Goal: Task Accomplishment & Management: Manage account settings

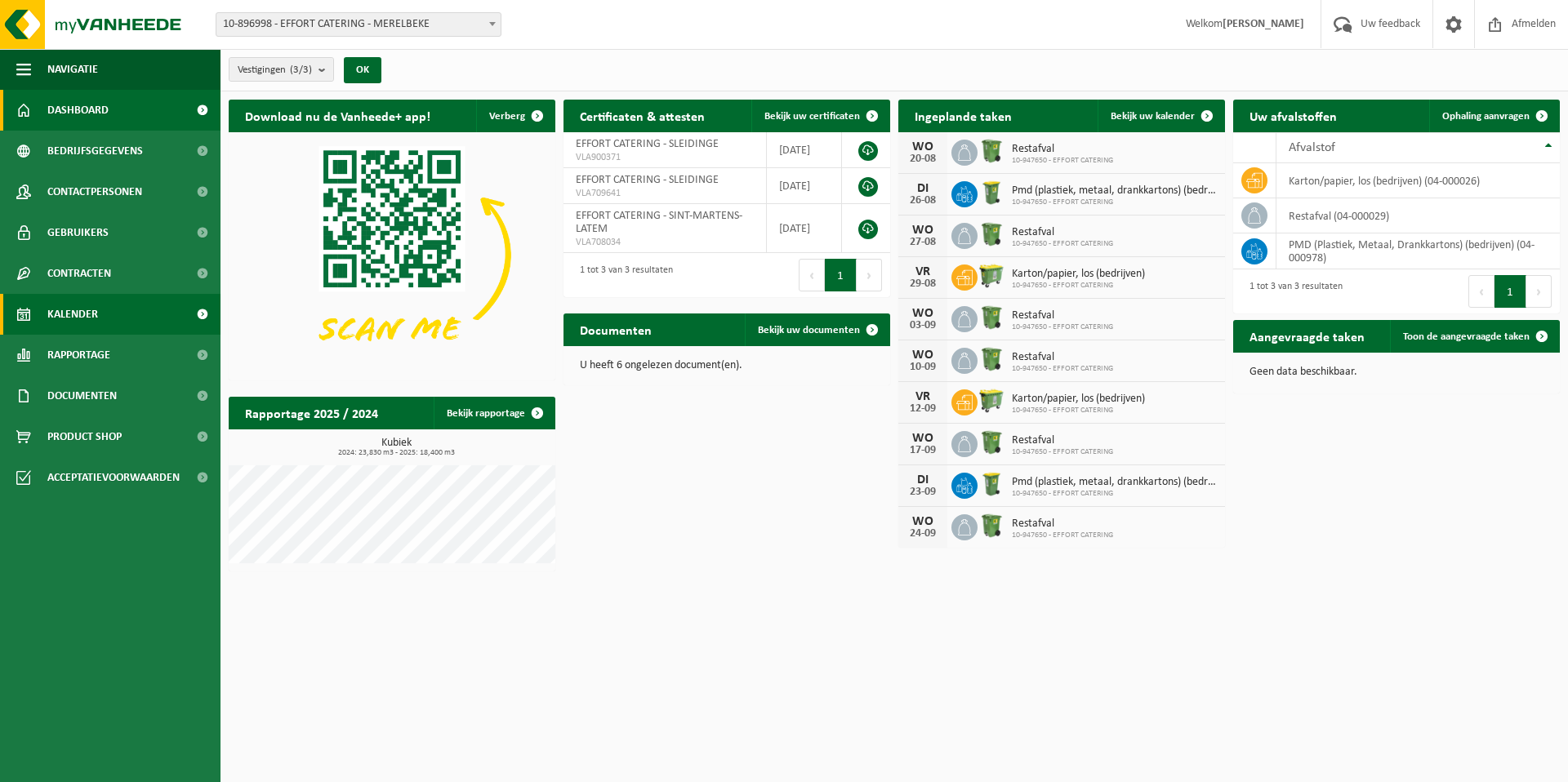
click at [114, 322] on link "Kalender" at bounding box center [110, 314] width 220 height 41
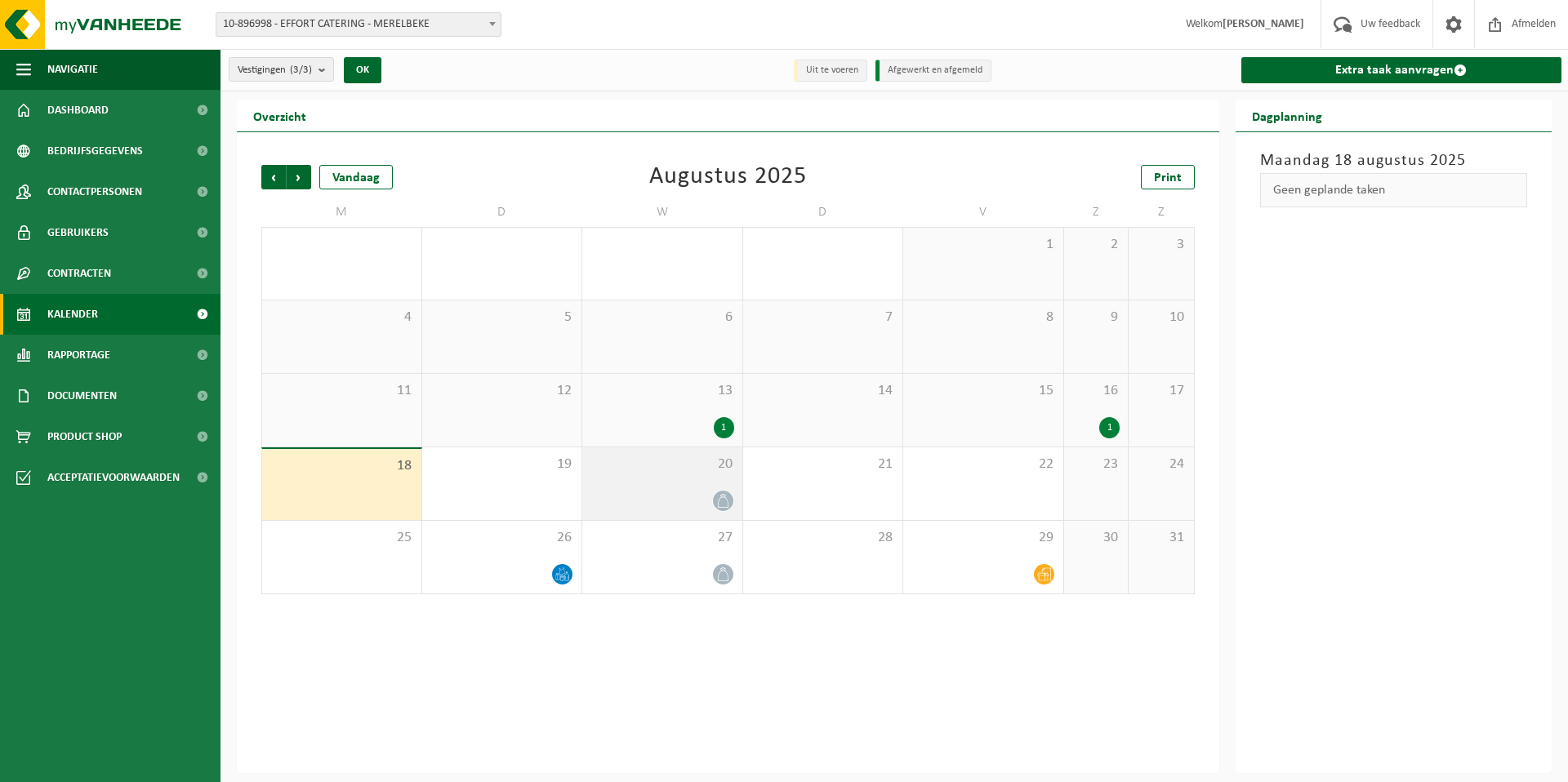
click at [673, 499] on div at bounding box center [662, 501] width 144 height 22
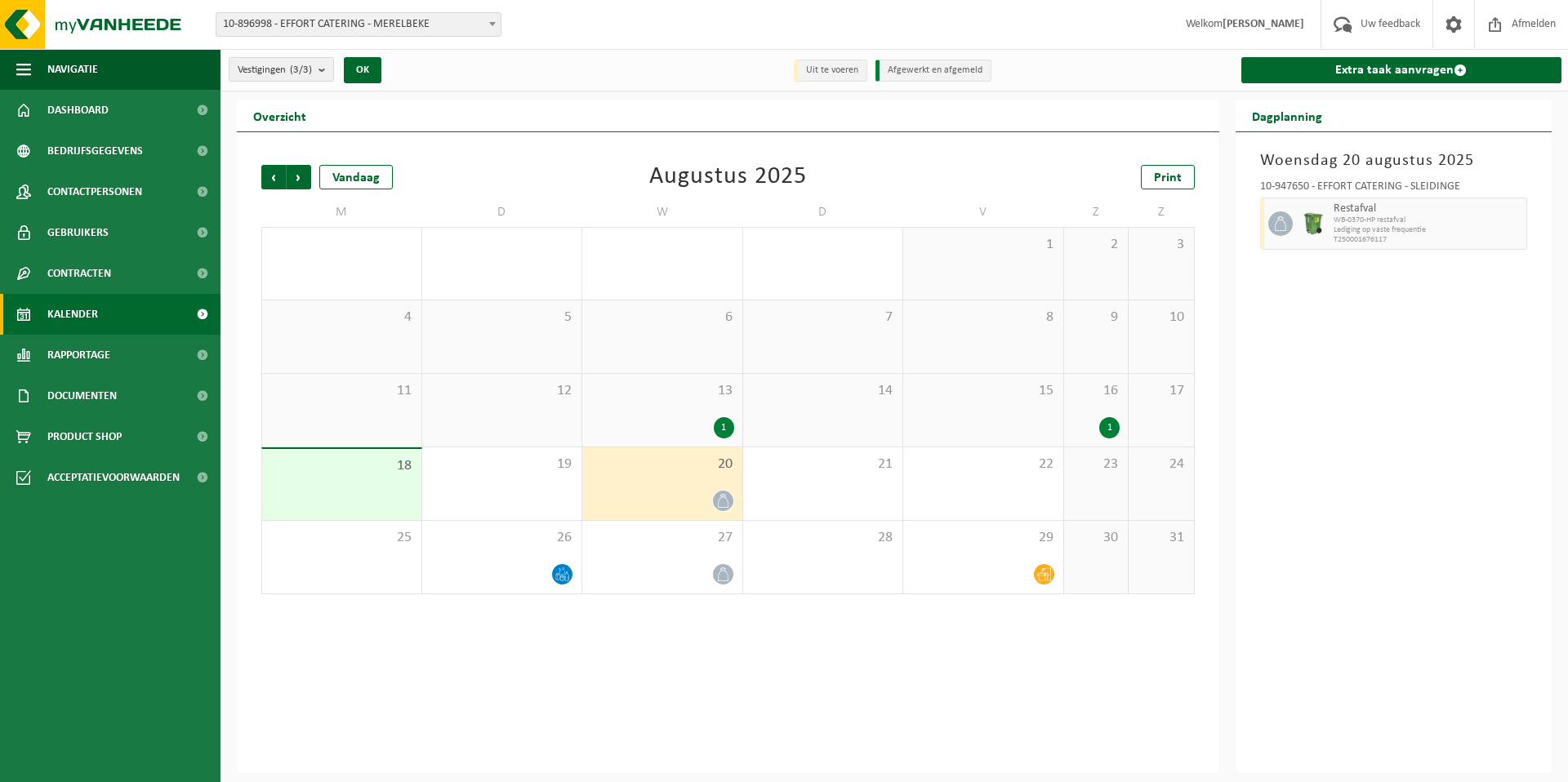
click at [721, 503] on icon at bounding box center [722, 501] width 14 height 14
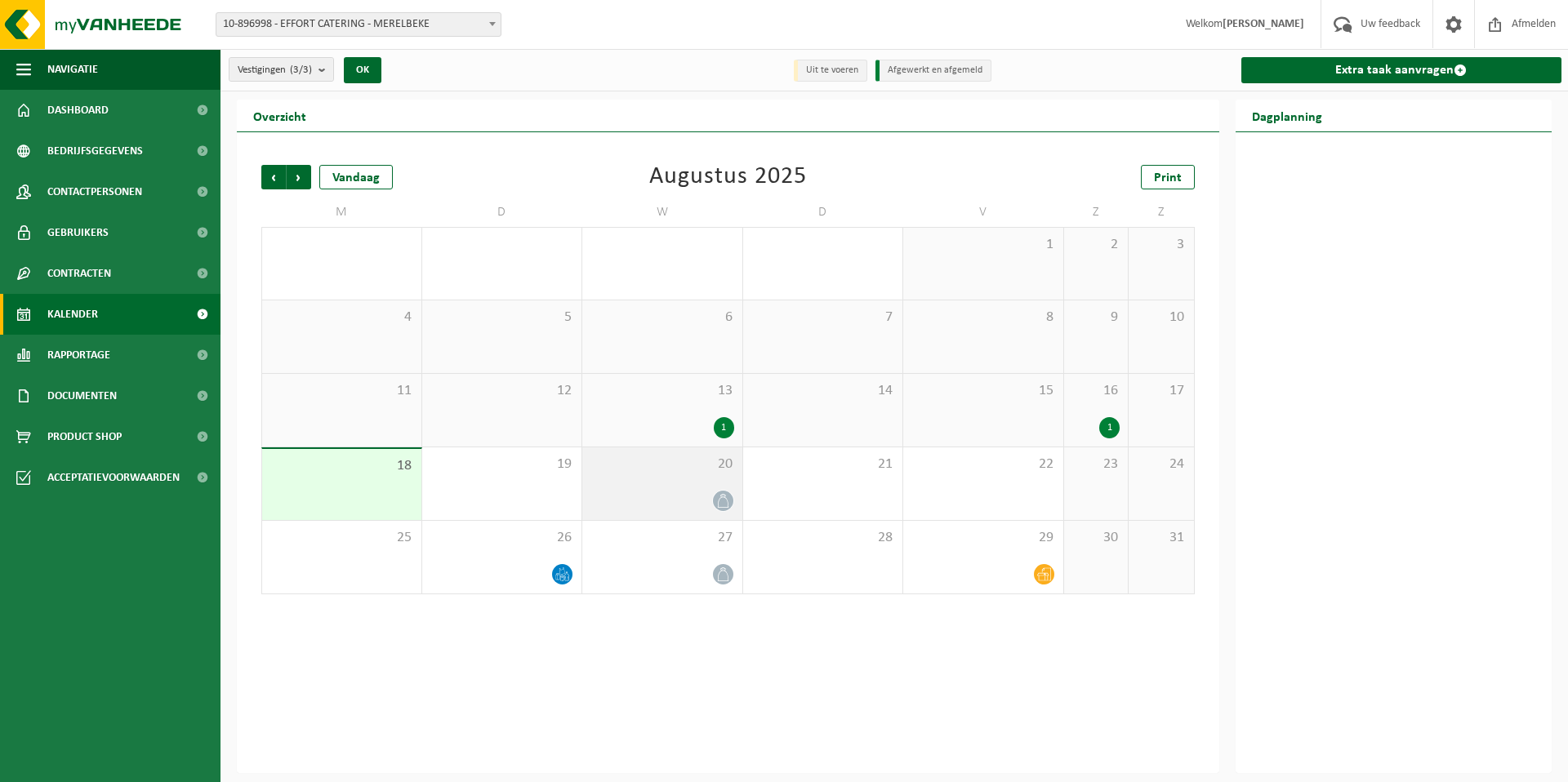
click at [655, 494] on div at bounding box center [662, 501] width 144 height 22
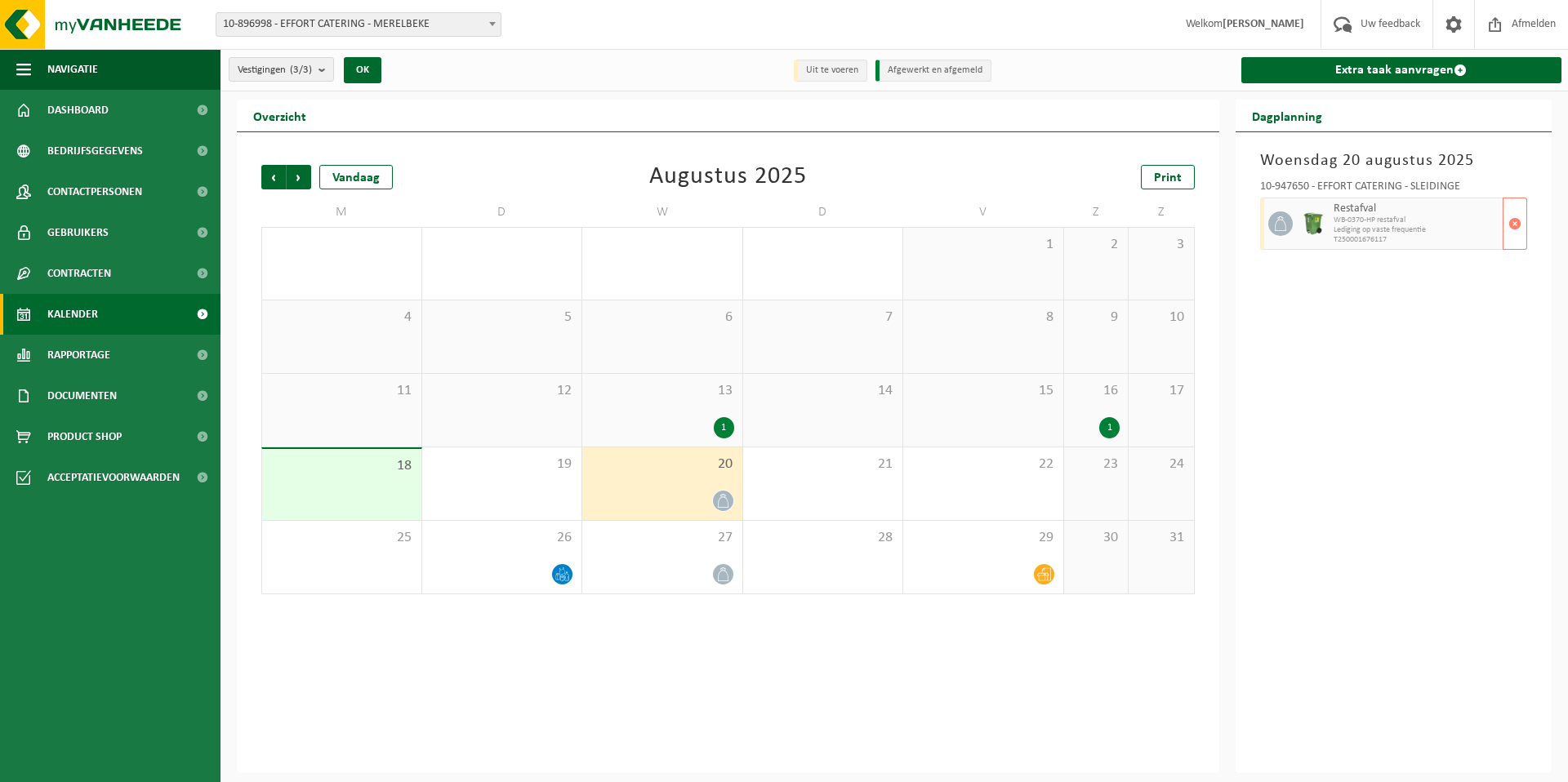
click at [1353, 224] on span "WB-0370-HP restafval" at bounding box center [1417, 220] width 166 height 10
click at [1515, 223] on span "button" at bounding box center [1515, 223] width 13 height 32
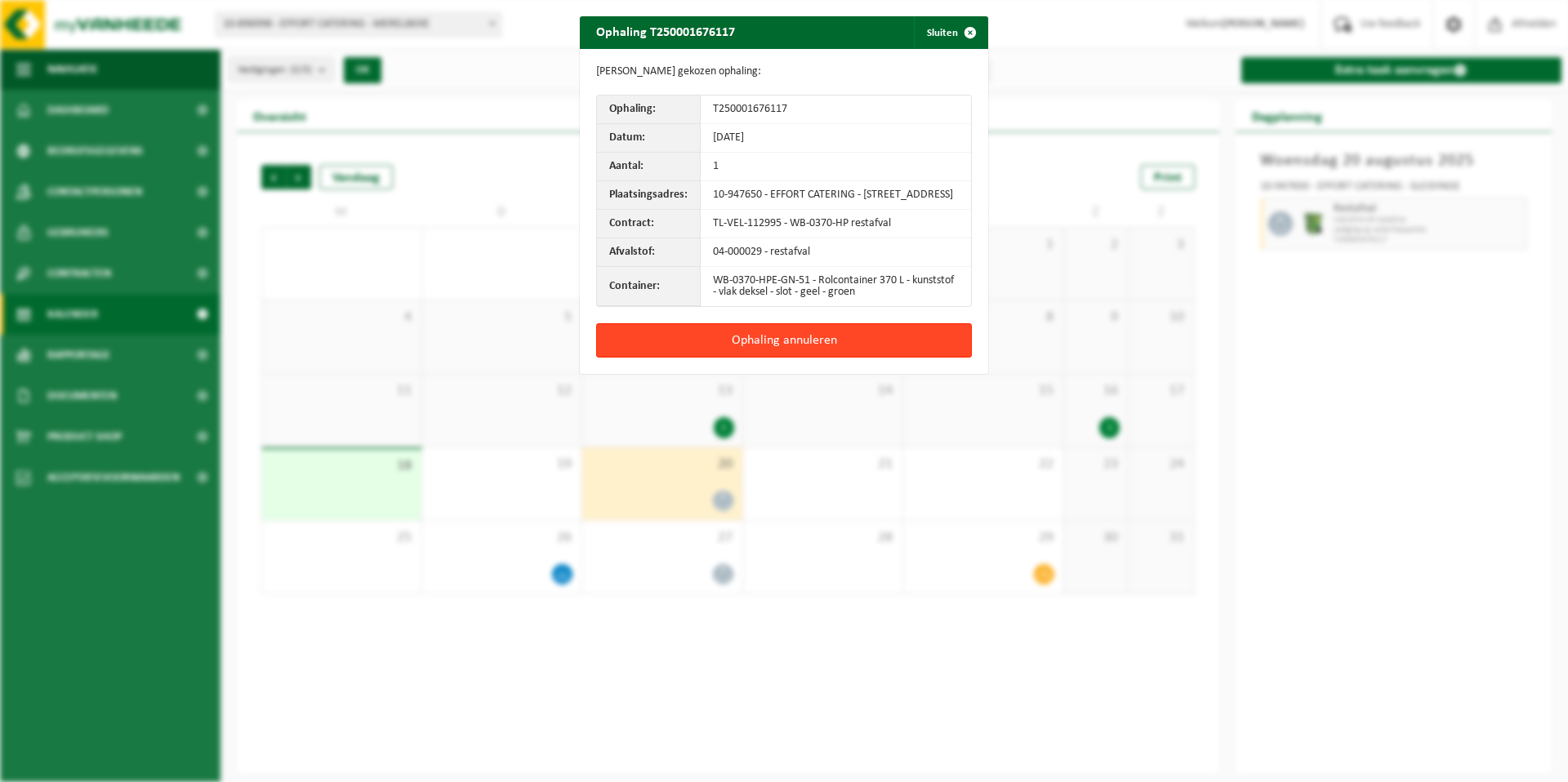
click at [861, 340] on button "Ophaling annuleren" at bounding box center [783, 340] width 375 height 34
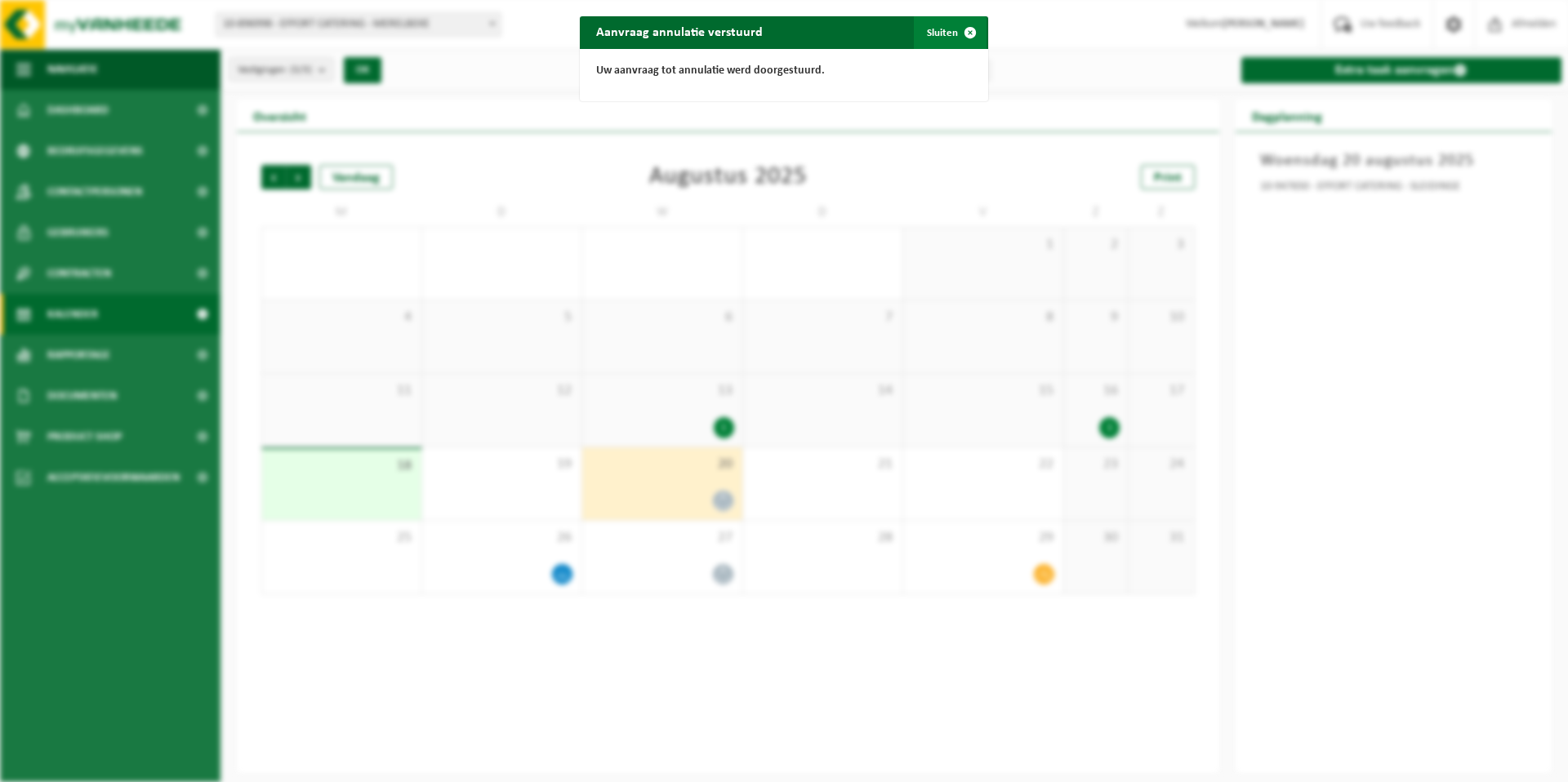
click at [976, 36] on span "button" at bounding box center [969, 32] width 32 height 32
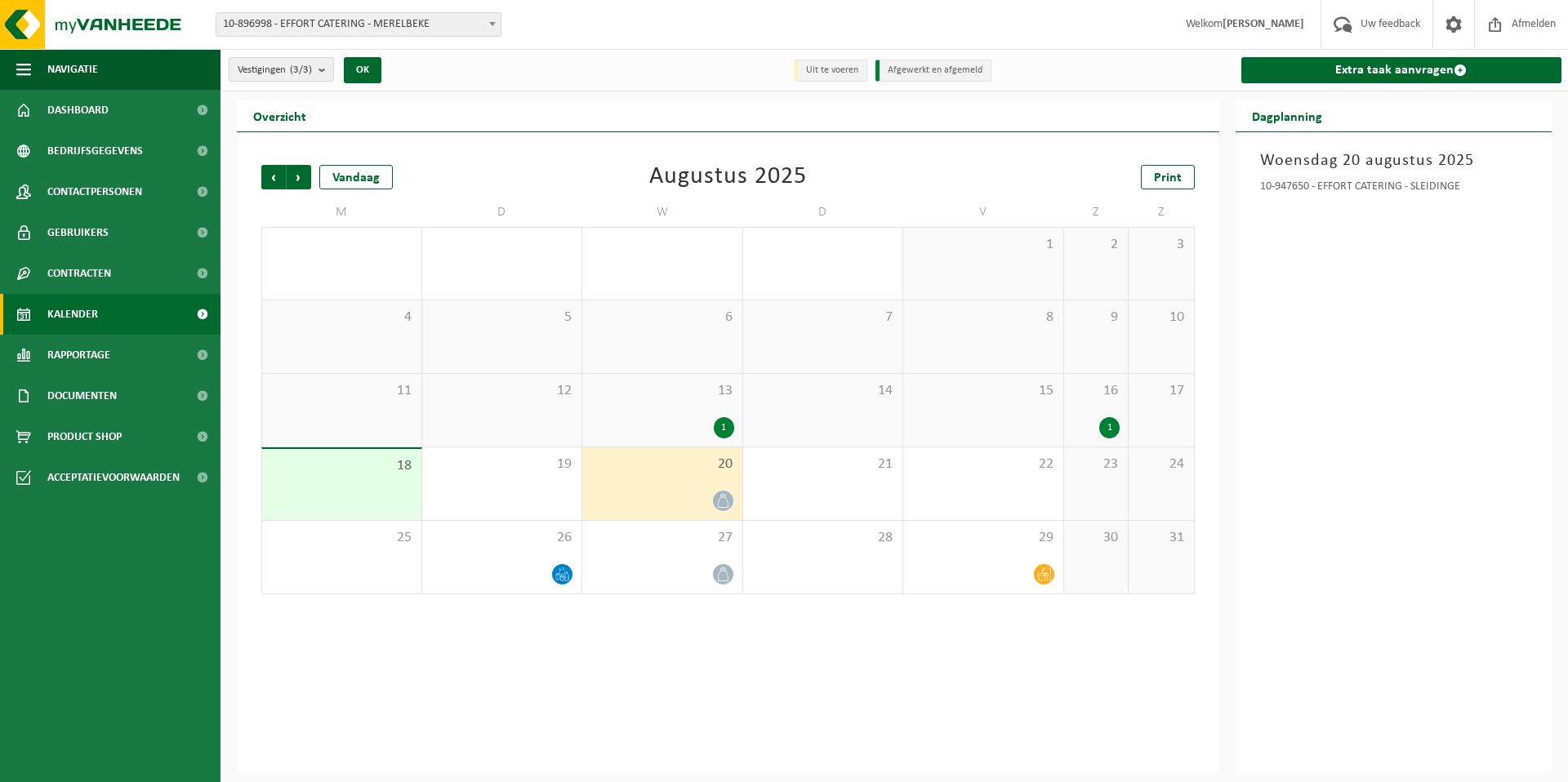
click at [714, 500] on span at bounding box center [723, 501] width 20 height 20
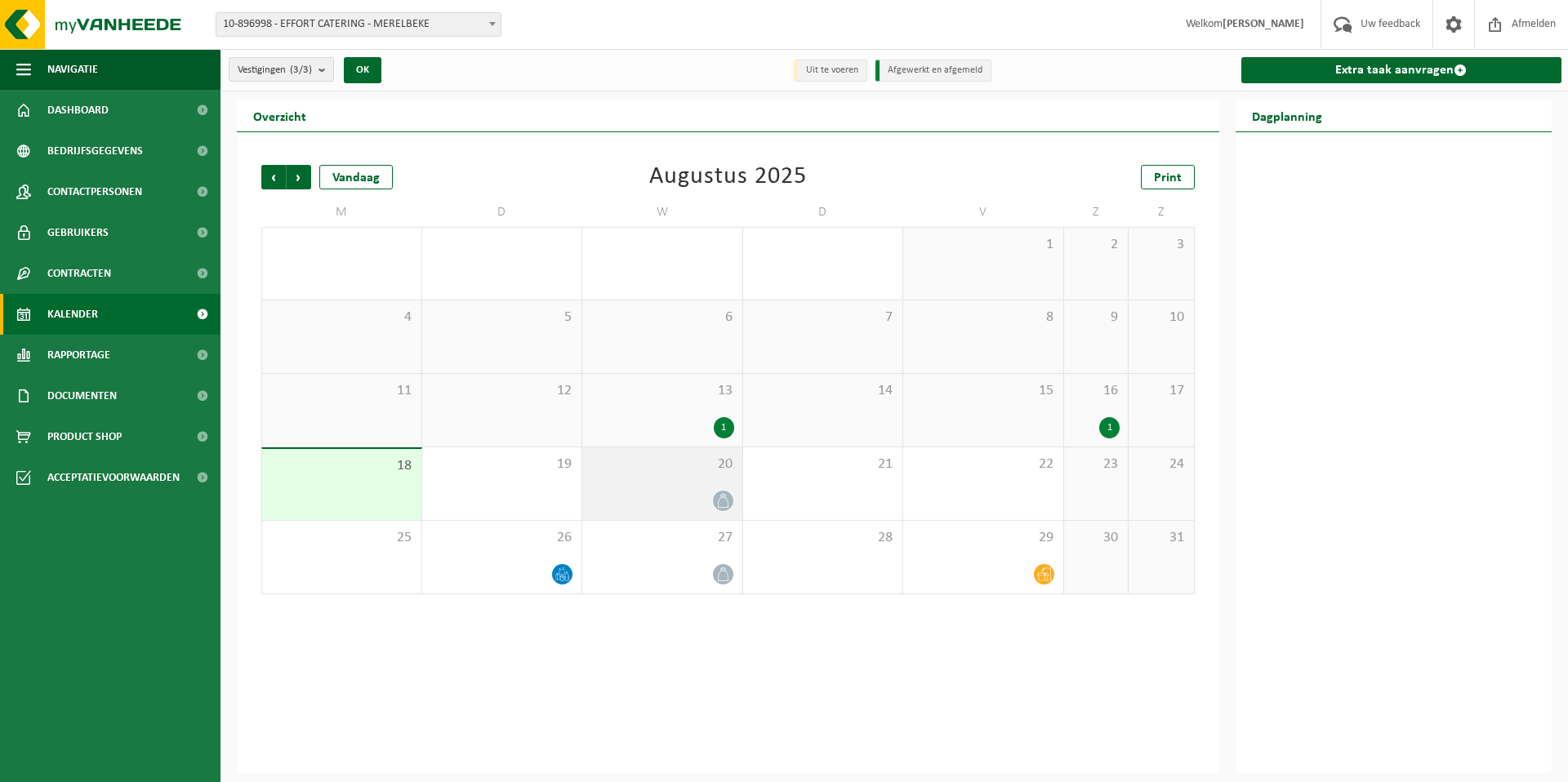
click at [694, 495] on div at bounding box center [662, 501] width 144 height 22
